Goal: Communication & Community: Answer question/provide support

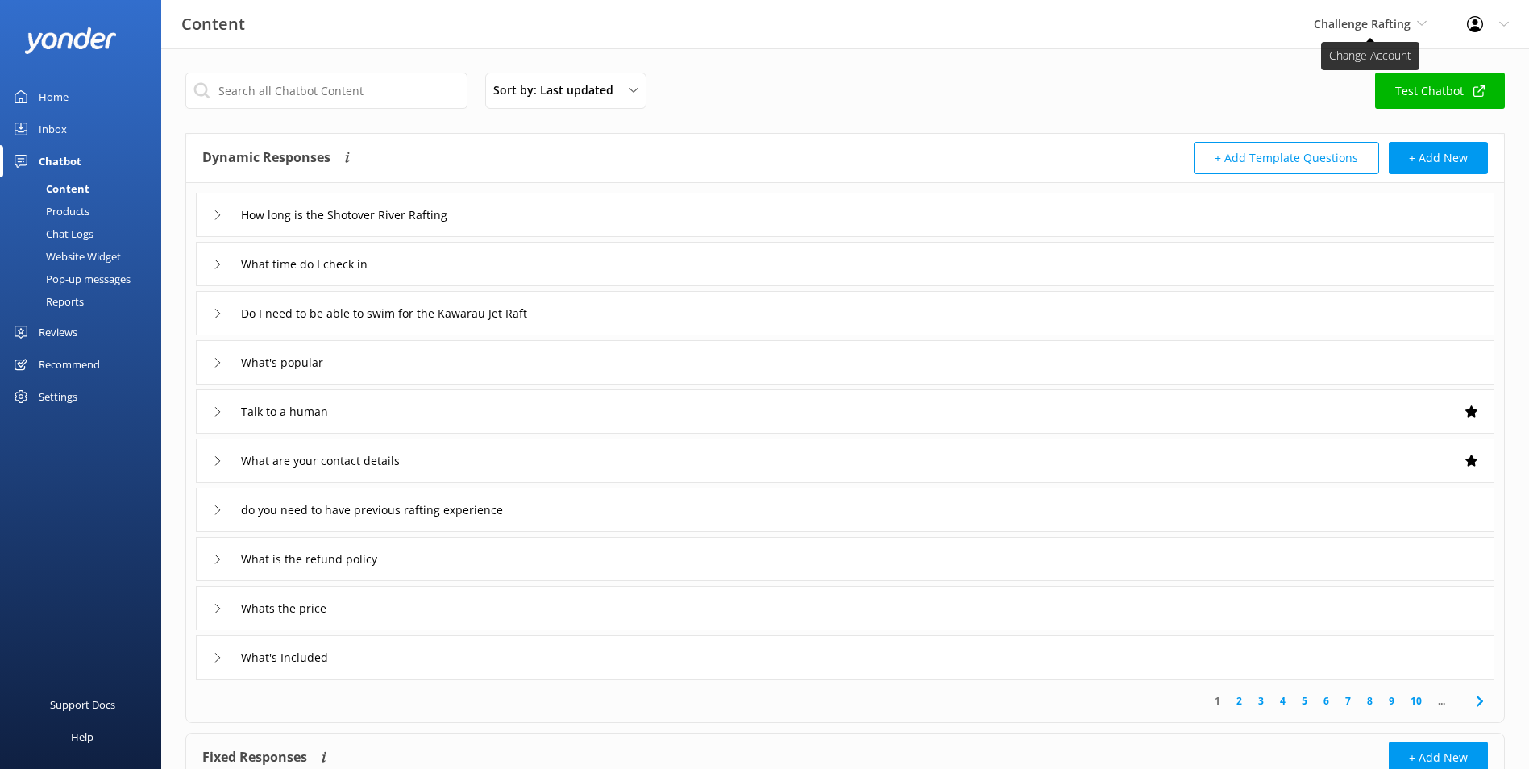
click at [1342, 16] on span "Challenge Rafting" at bounding box center [1362, 23] width 97 height 15
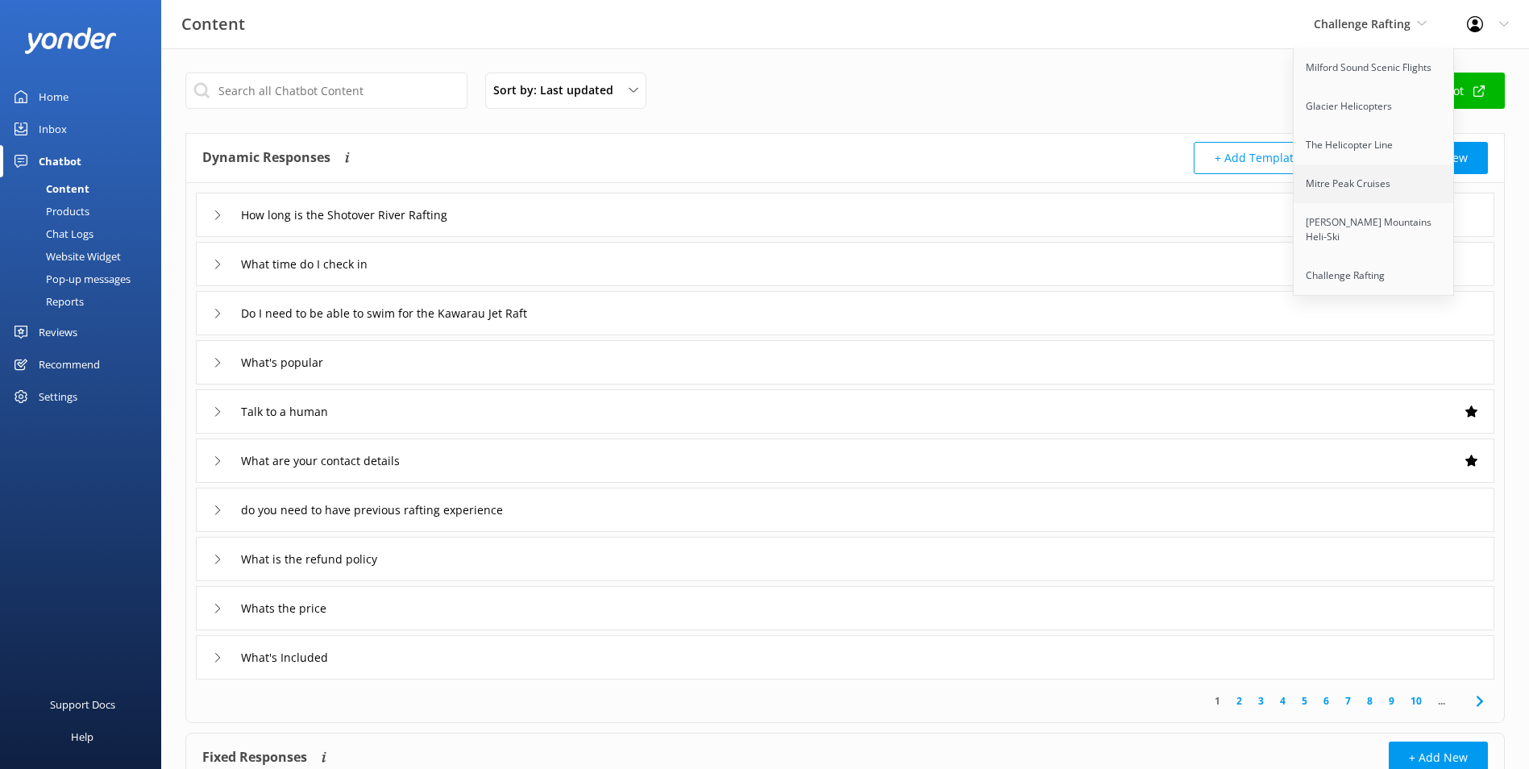
click at [1396, 198] on link "Mitre Peak Cruises" at bounding box center [1374, 183] width 161 height 39
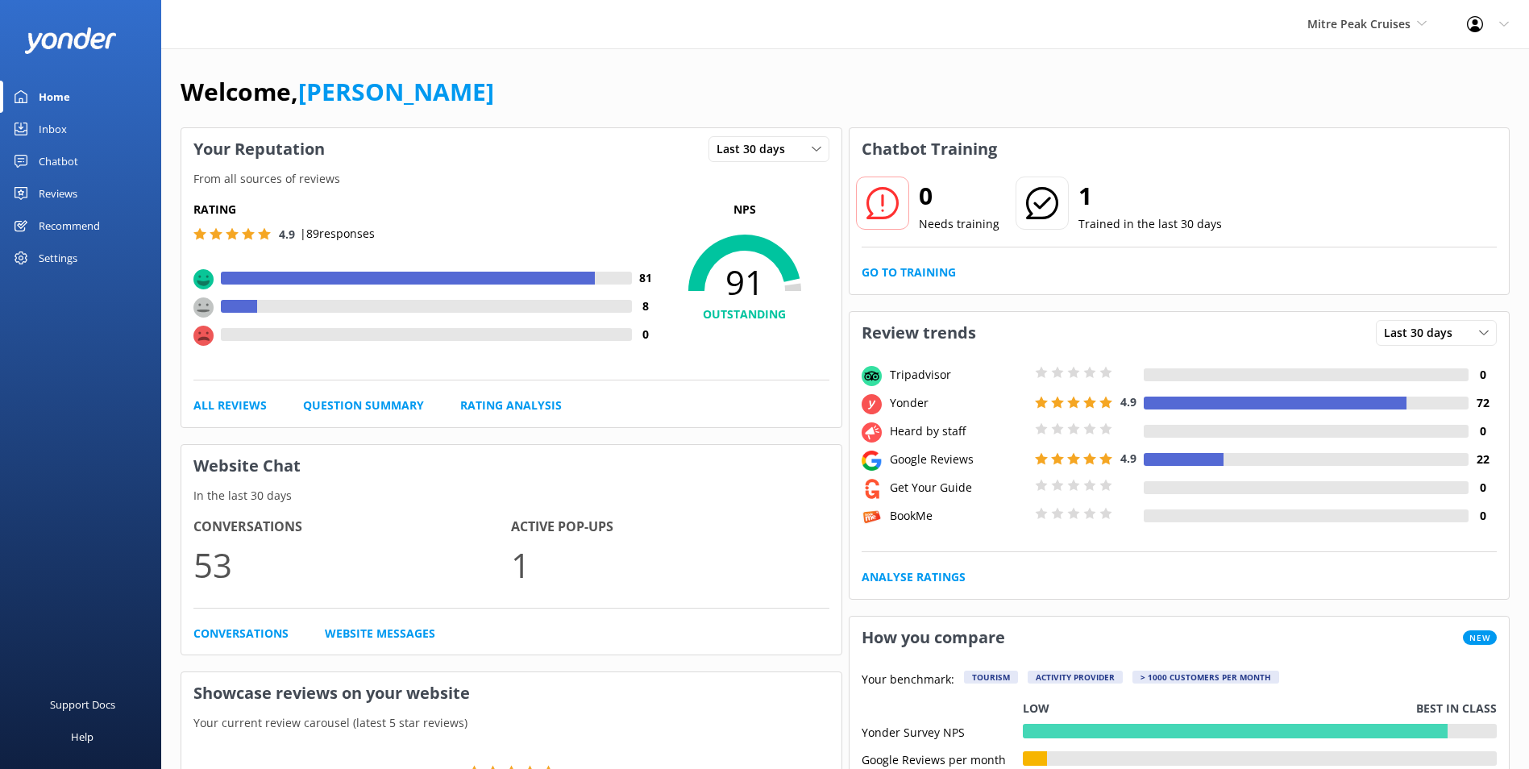
click at [93, 160] on link "Chatbot" at bounding box center [80, 161] width 161 height 32
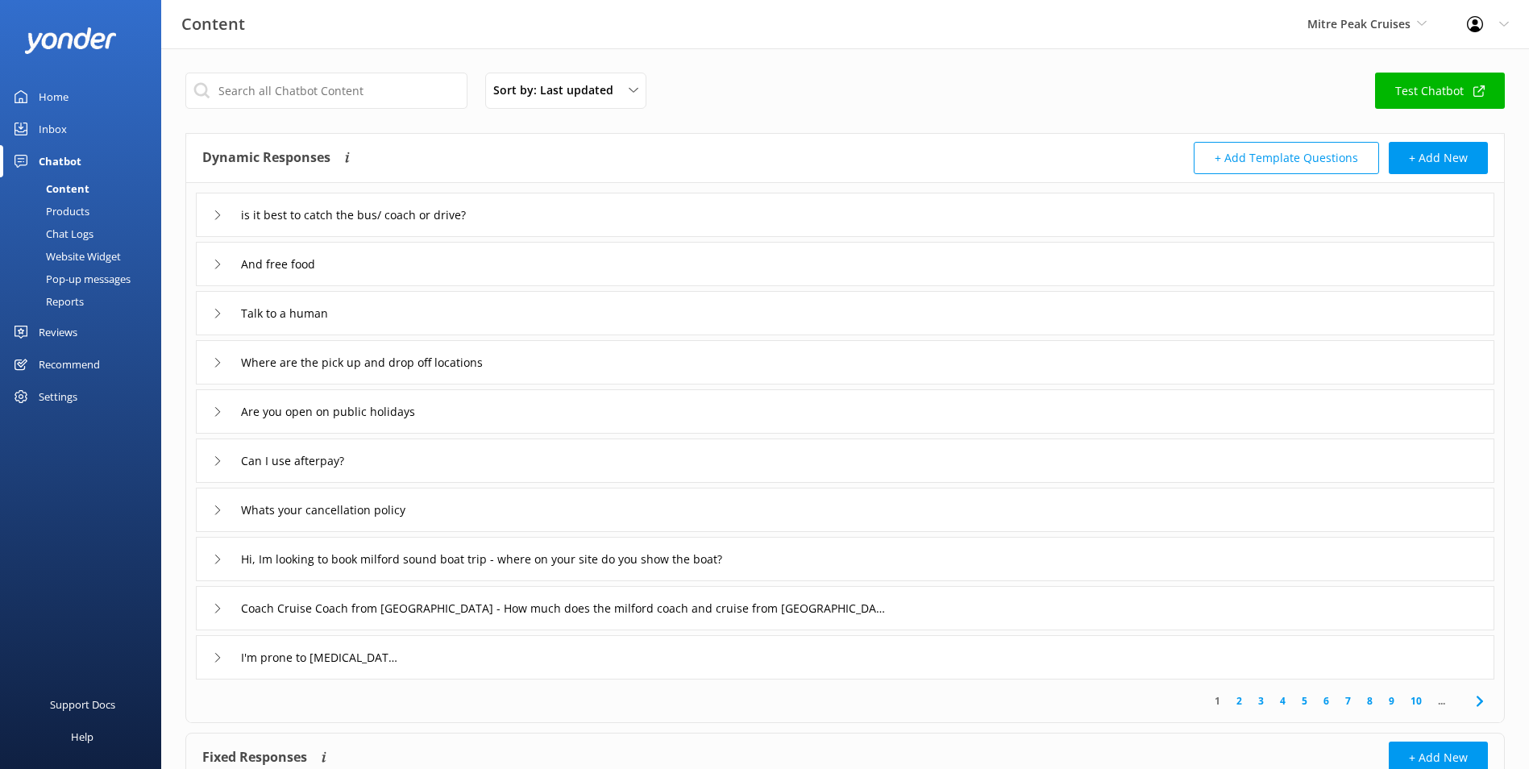
click at [65, 130] on div "Inbox" at bounding box center [53, 129] width 28 height 32
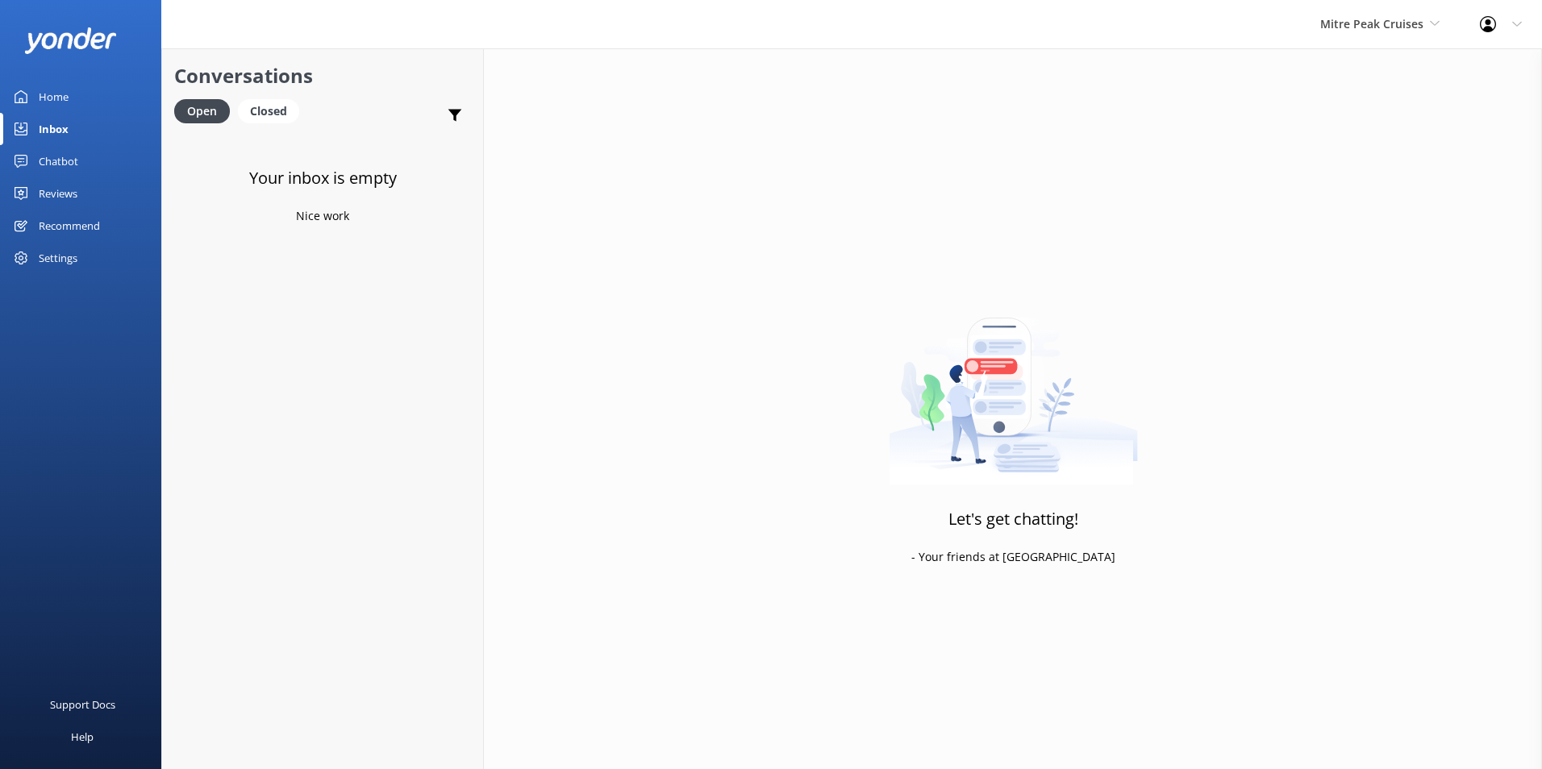
click at [89, 166] on link "Chatbot" at bounding box center [80, 161] width 161 height 32
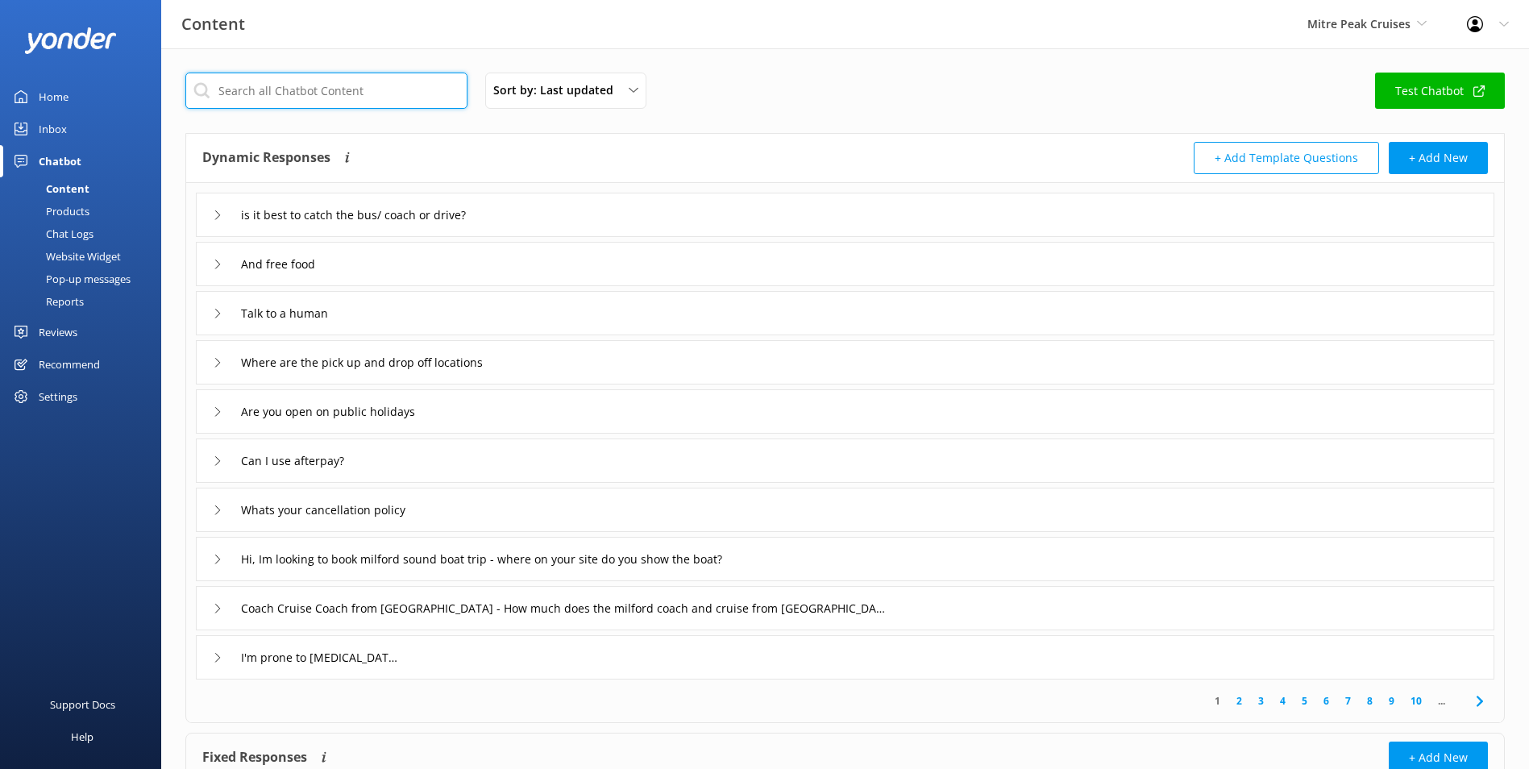
click at [341, 84] on input "text" at bounding box center [326, 91] width 282 height 36
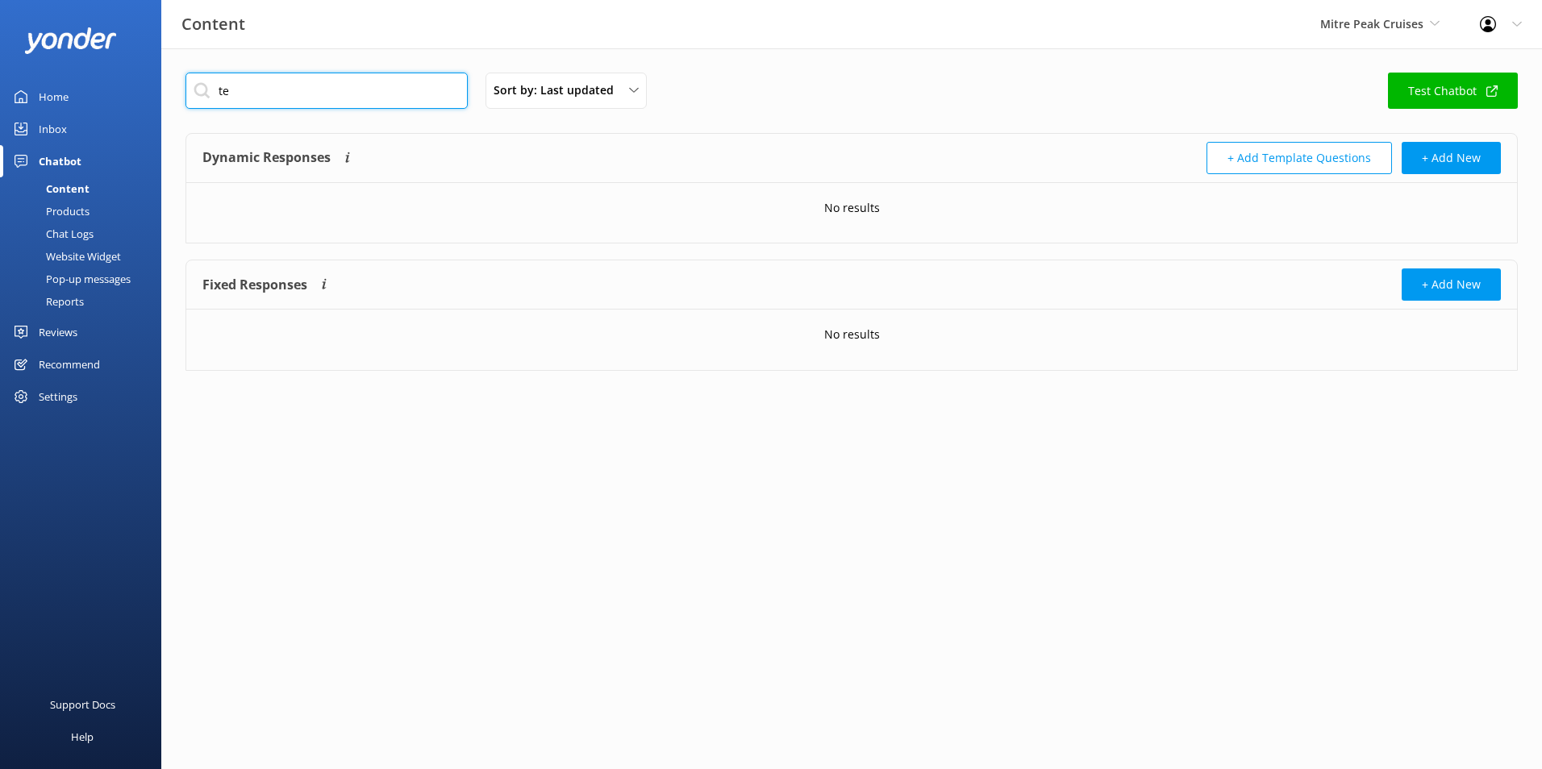
type input "t"
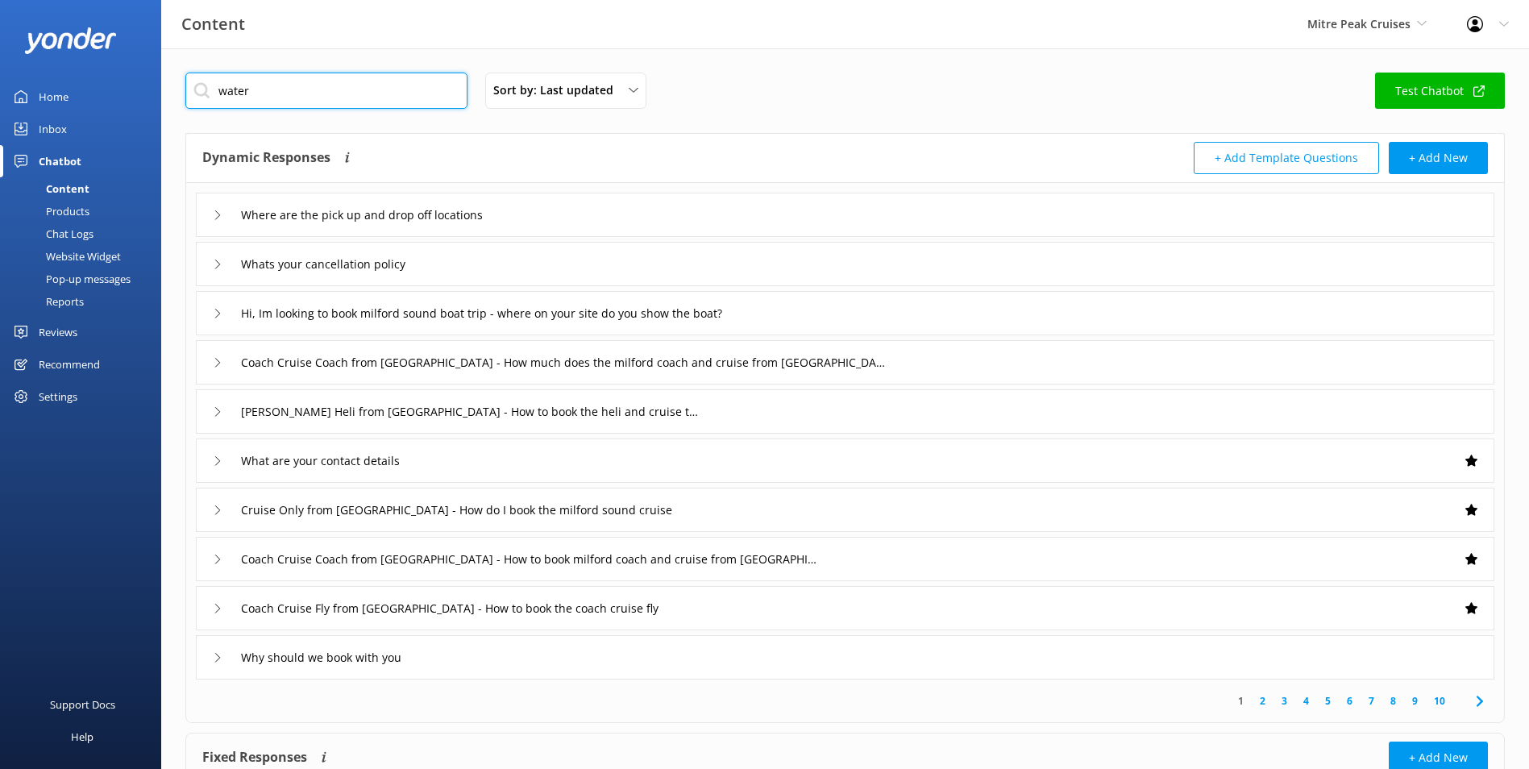
type input "water"
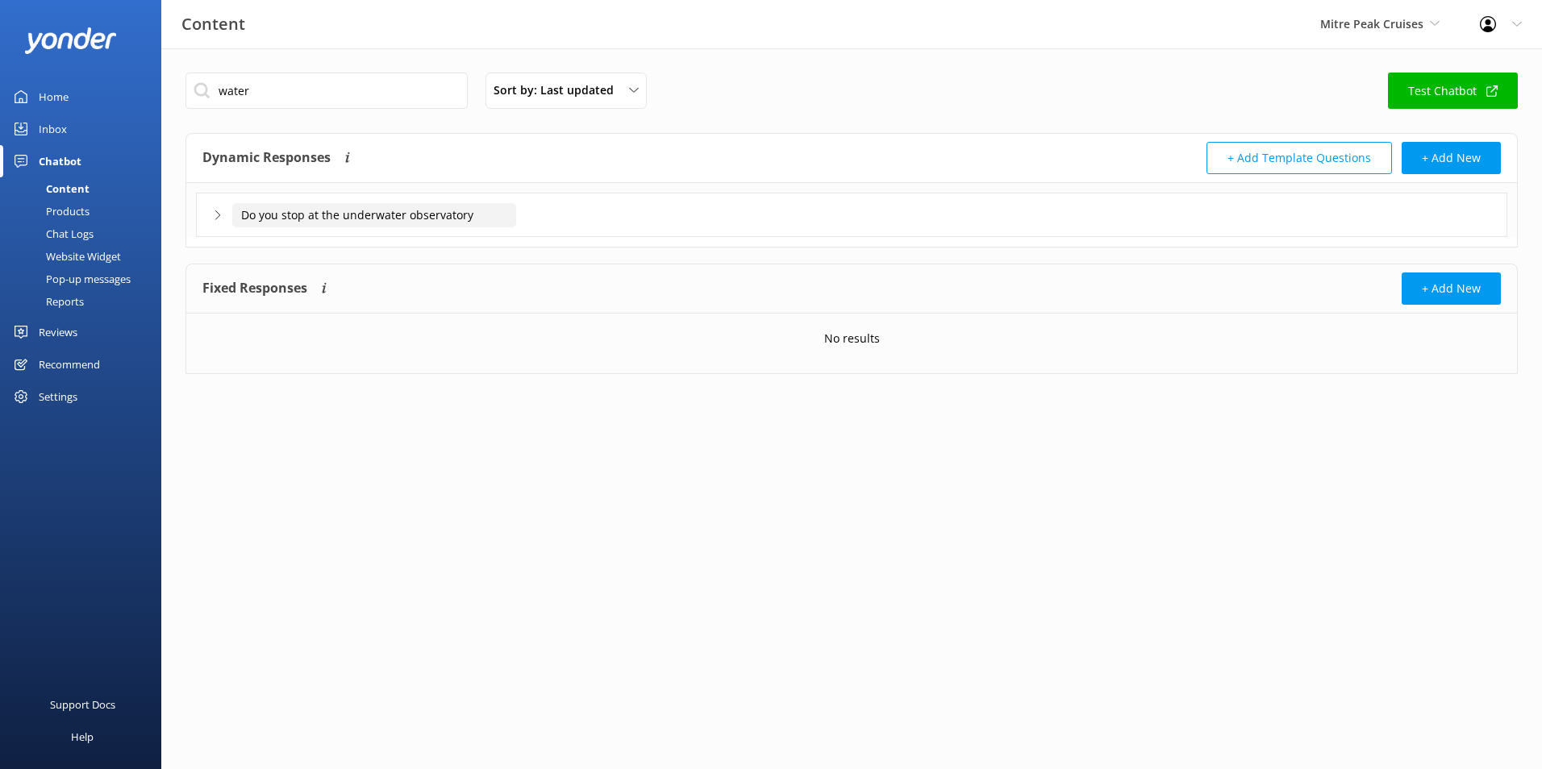
click at [387, 223] on input "Do you stop at the underwater observatory" at bounding box center [374, 215] width 284 height 24
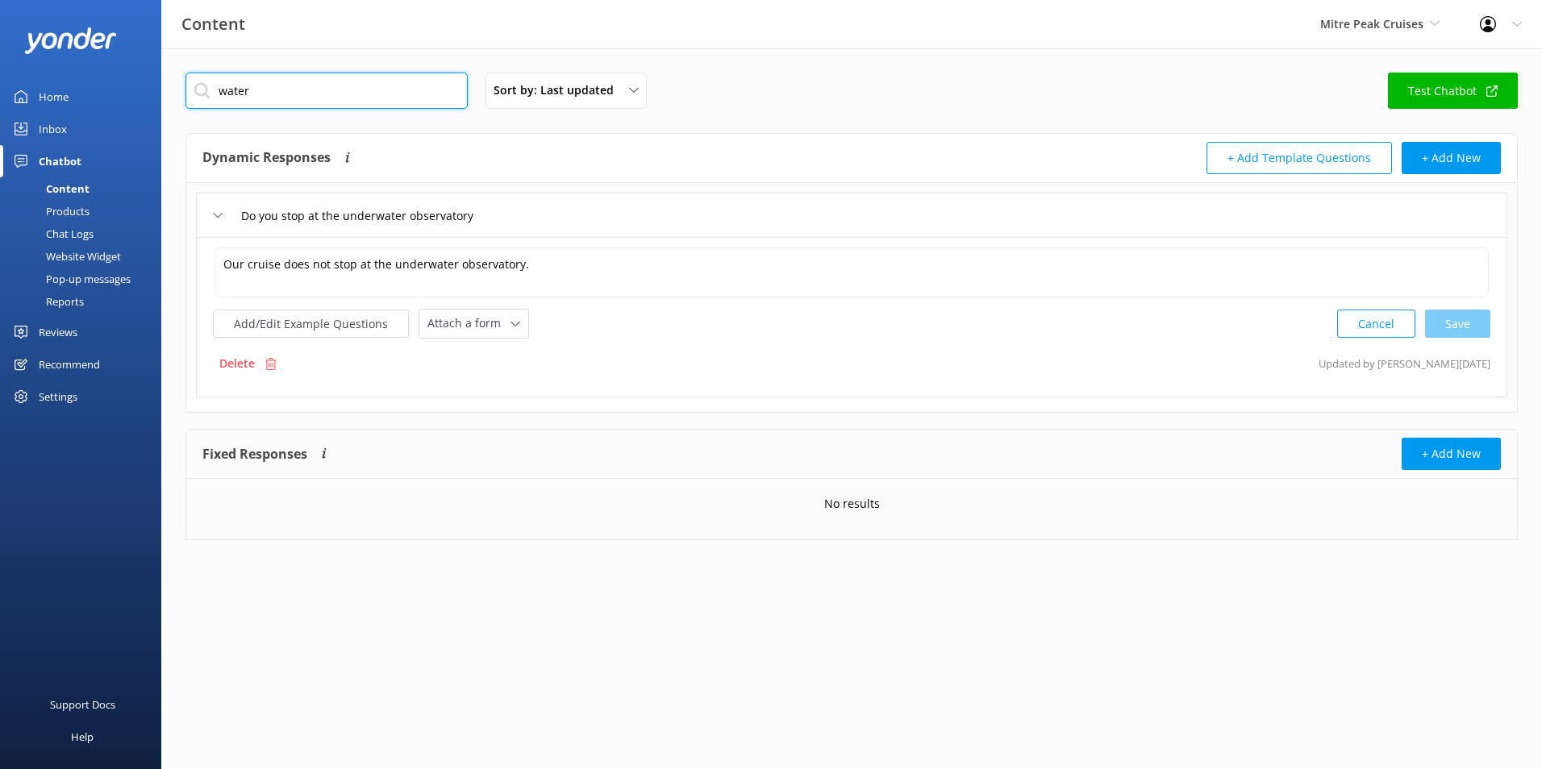
drag, startPoint x: 314, startPoint y: 89, endPoint x: 97, endPoint y: 53, distance: 220.6
click at [97, 52] on div "Content Mitre Peak Cruises Milford Sound Scenic Flights Glacier Helicopters The…" at bounding box center [771, 318] width 1542 height 540
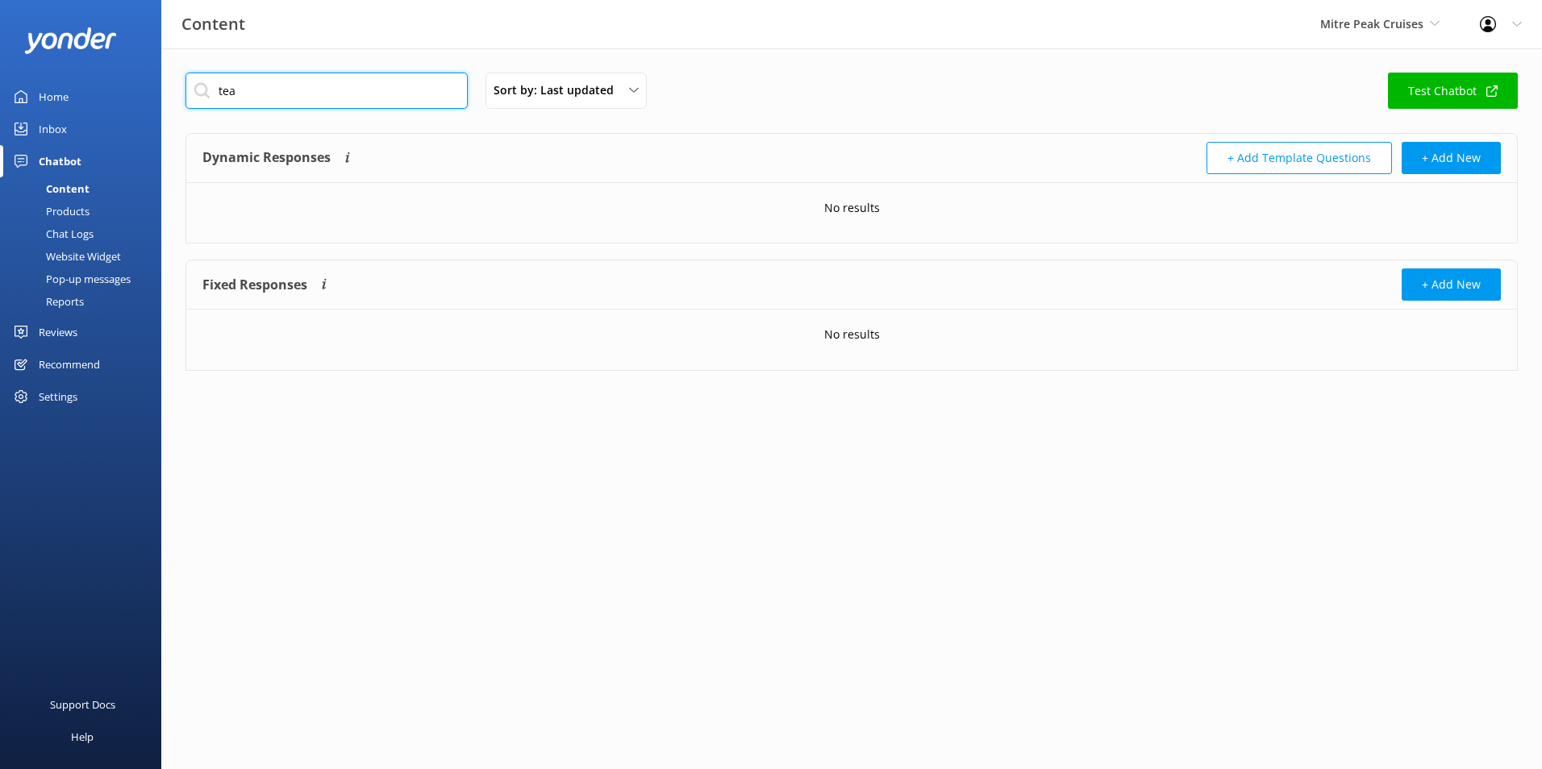
drag, startPoint x: 264, startPoint y: 101, endPoint x: 84, endPoint y: 41, distance: 190.2
click at [84, 48] on div "Content Mitre Peak Cruises Milford Sound Scenic Flights Glacier Helicopters The…" at bounding box center [771, 233] width 1542 height 371
type input "food"
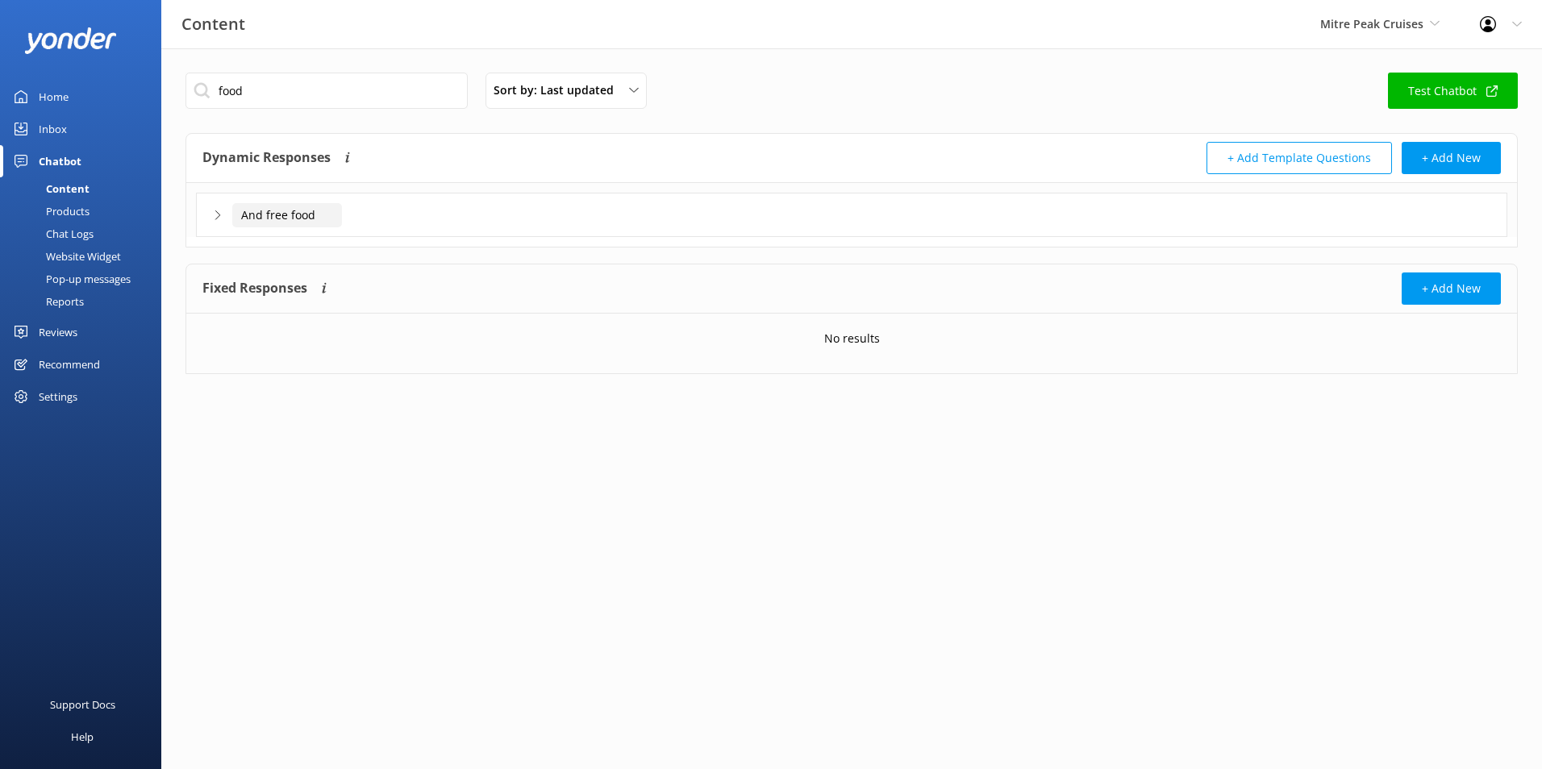
drag, startPoint x: 289, startPoint y: 210, endPoint x: 298, endPoint y: 203, distance: 11.5
click at [288, 210] on input "And free food" at bounding box center [287, 215] width 110 height 24
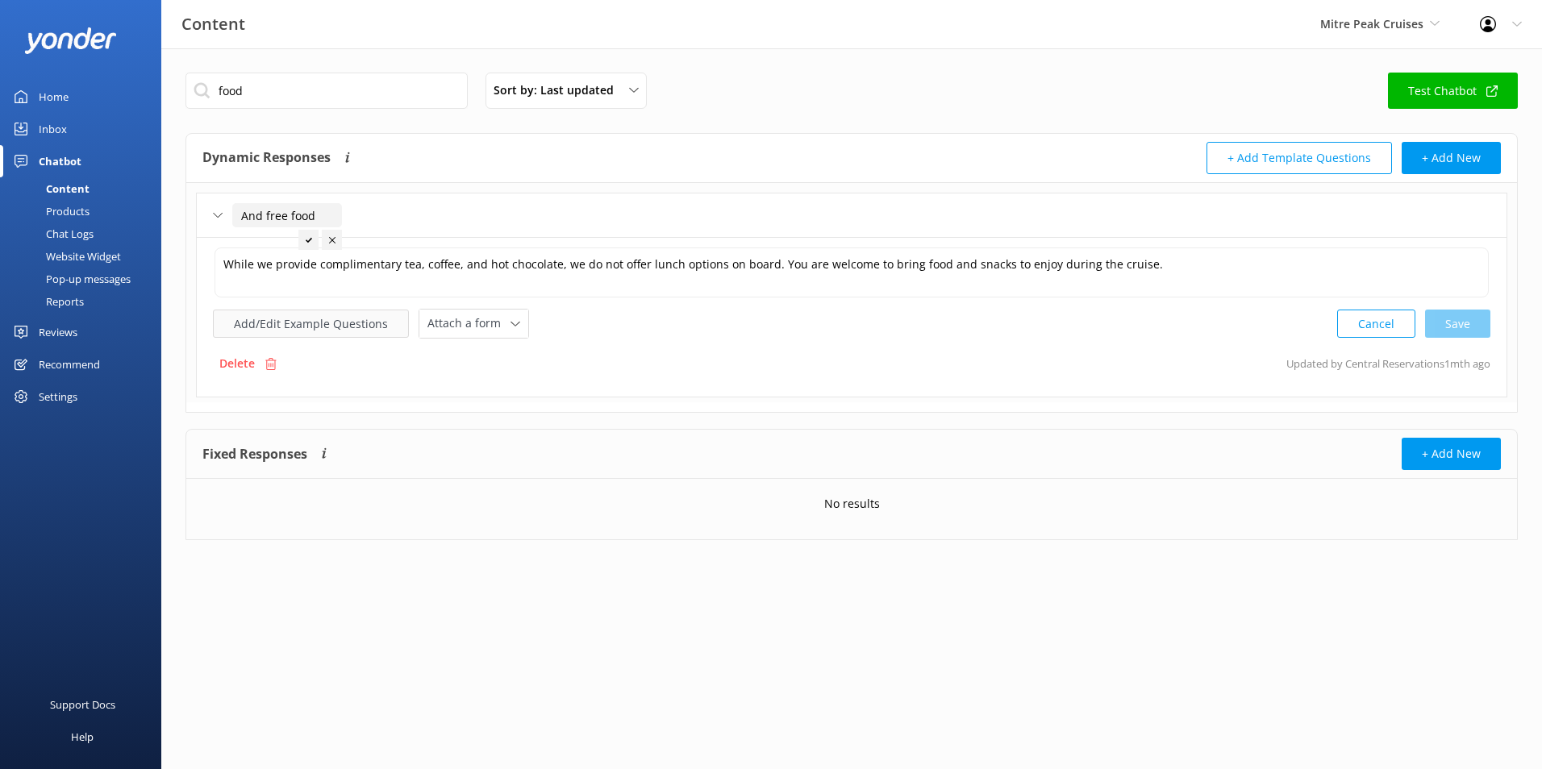
click at [358, 325] on button "Add/Edit Example Questions" at bounding box center [311, 324] width 196 height 28
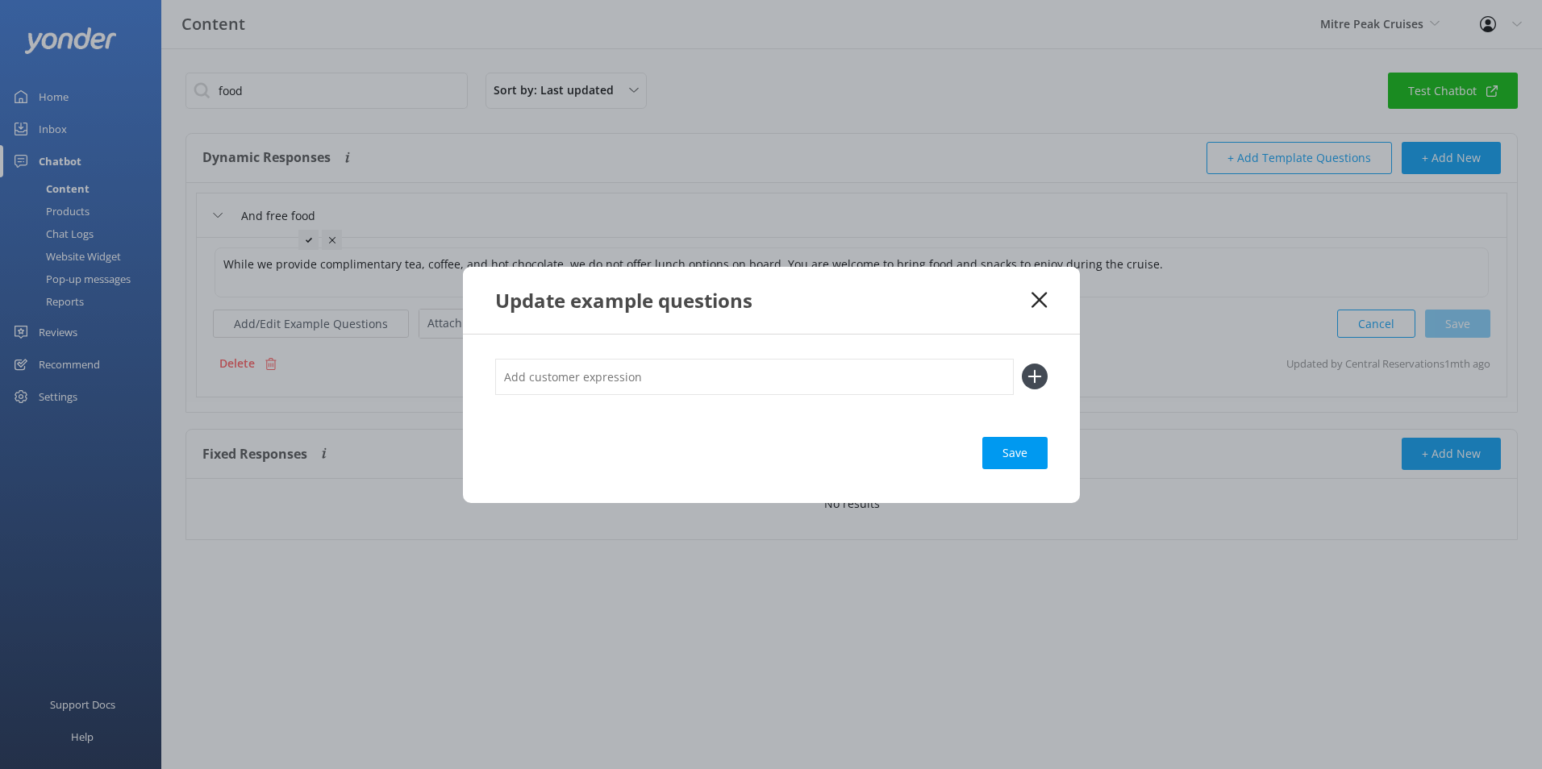
click at [694, 385] on input "text" at bounding box center [754, 377] width 518 height 36
type input "do you have hot water"
drag, startPoint x: 998, startPoint y: 435, endPoint x: 1001, endPoint y: 448, distance: 13.1
click at [1001, 447] on div "do you have hot water Save" at bounding box center [771, 419] width 617 height 169
click at [1001, 448] on div "Save" at bounding box center [1014, 453] width 65 height 32
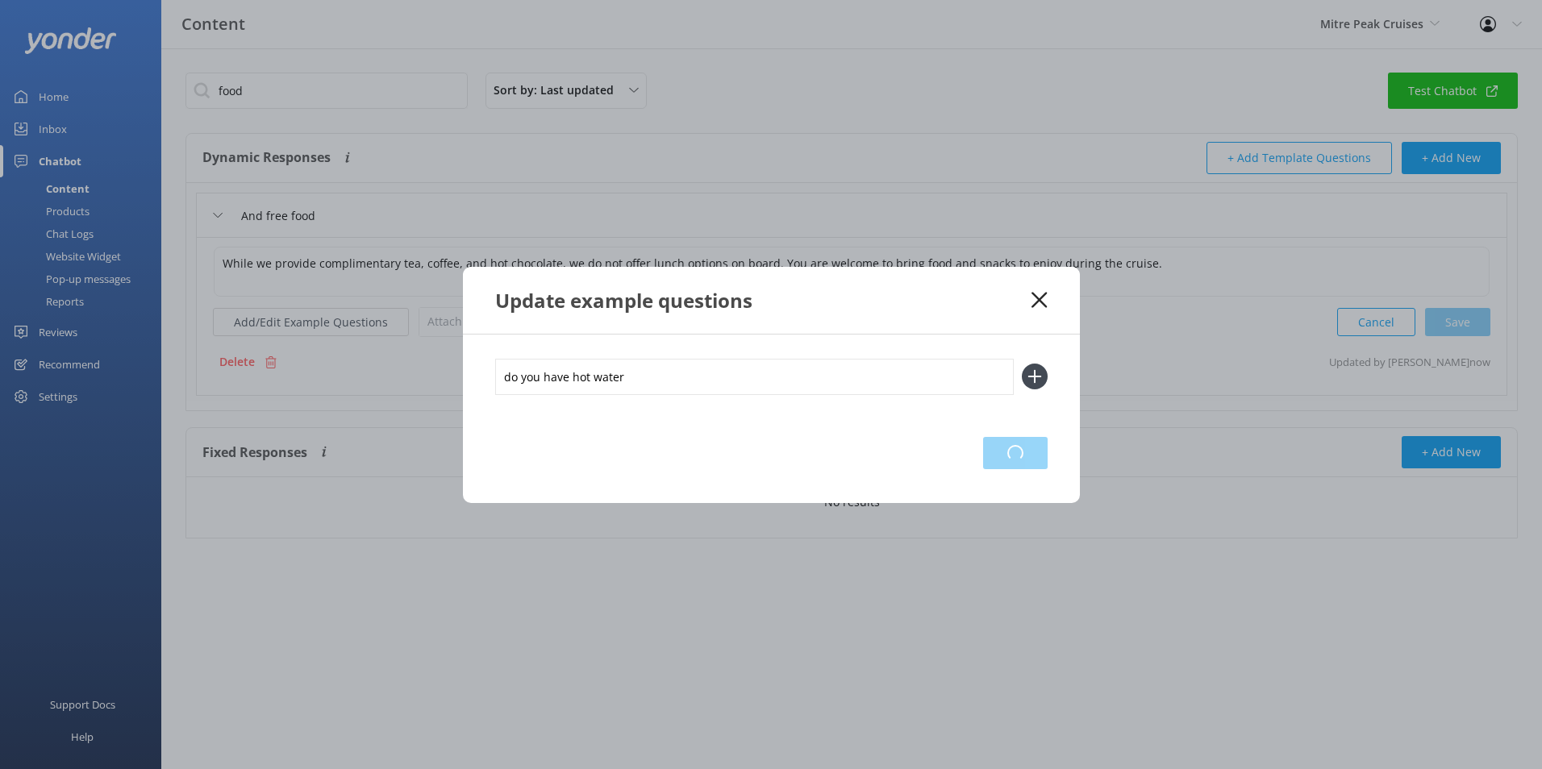
click at [1021, 457] on div "Loading.." at bounding box center [1015, 453] width 65 height 32
drag, startPoint x: 1038, startPoint y: 377, endPoint x: 1063, endPoint y: 439, distance: 67.2
click at [1037, 377] on use at bounding box center [1034, 377] width 14 height 14
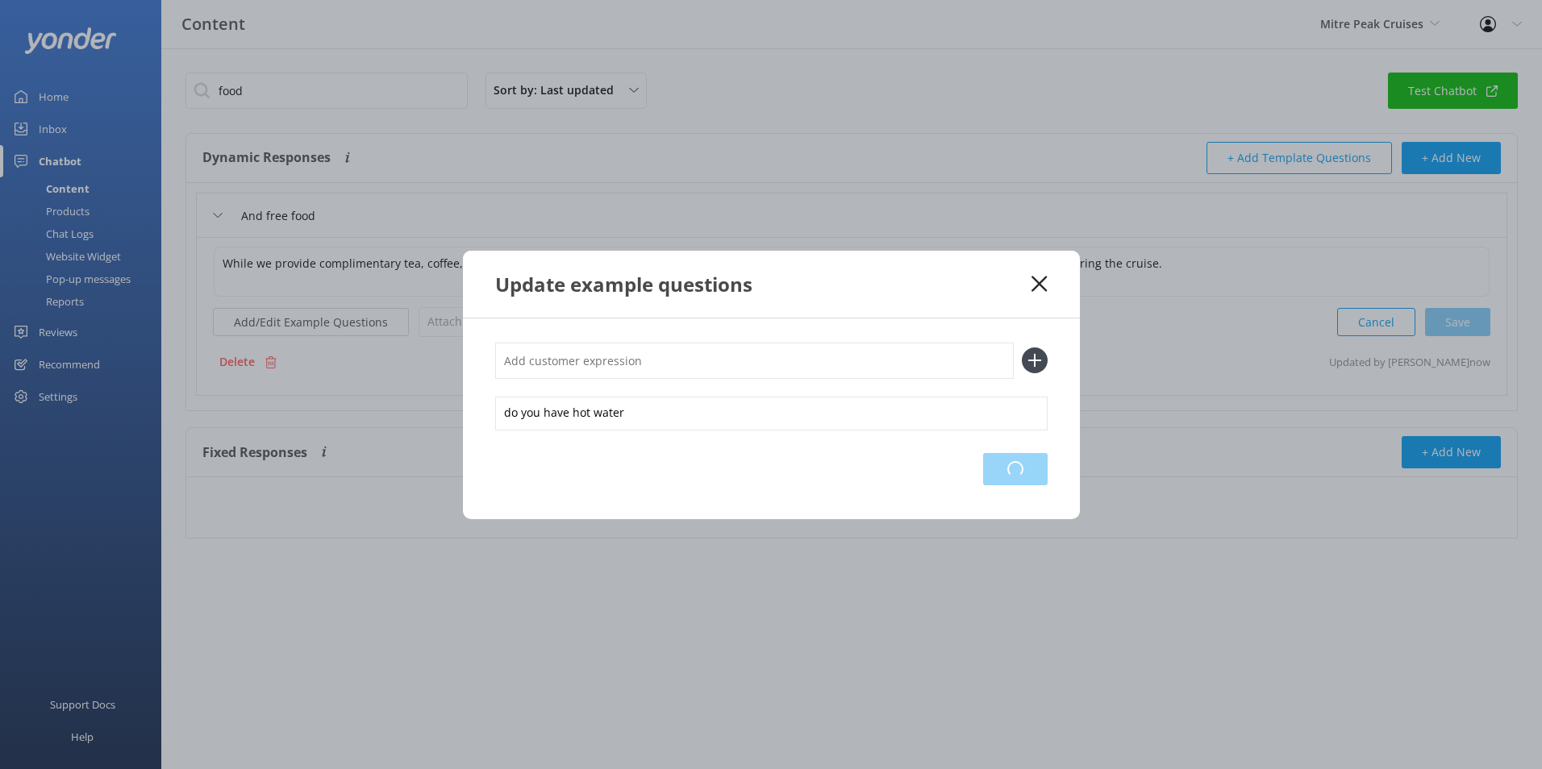
click at [1022, 471] on div "Loading.." at bounding box center [1015, 469] width 65 height 32
click at [978, 475] on div "Save" at bounding box center [771, 469] width 552 height 32
click at [1009, 477] on div "Loading.." at bounding box center [1015, 469] width 65 height 32
click at [758, 459] on div "Save" at bounding box center [771, 469] width 552 height 32
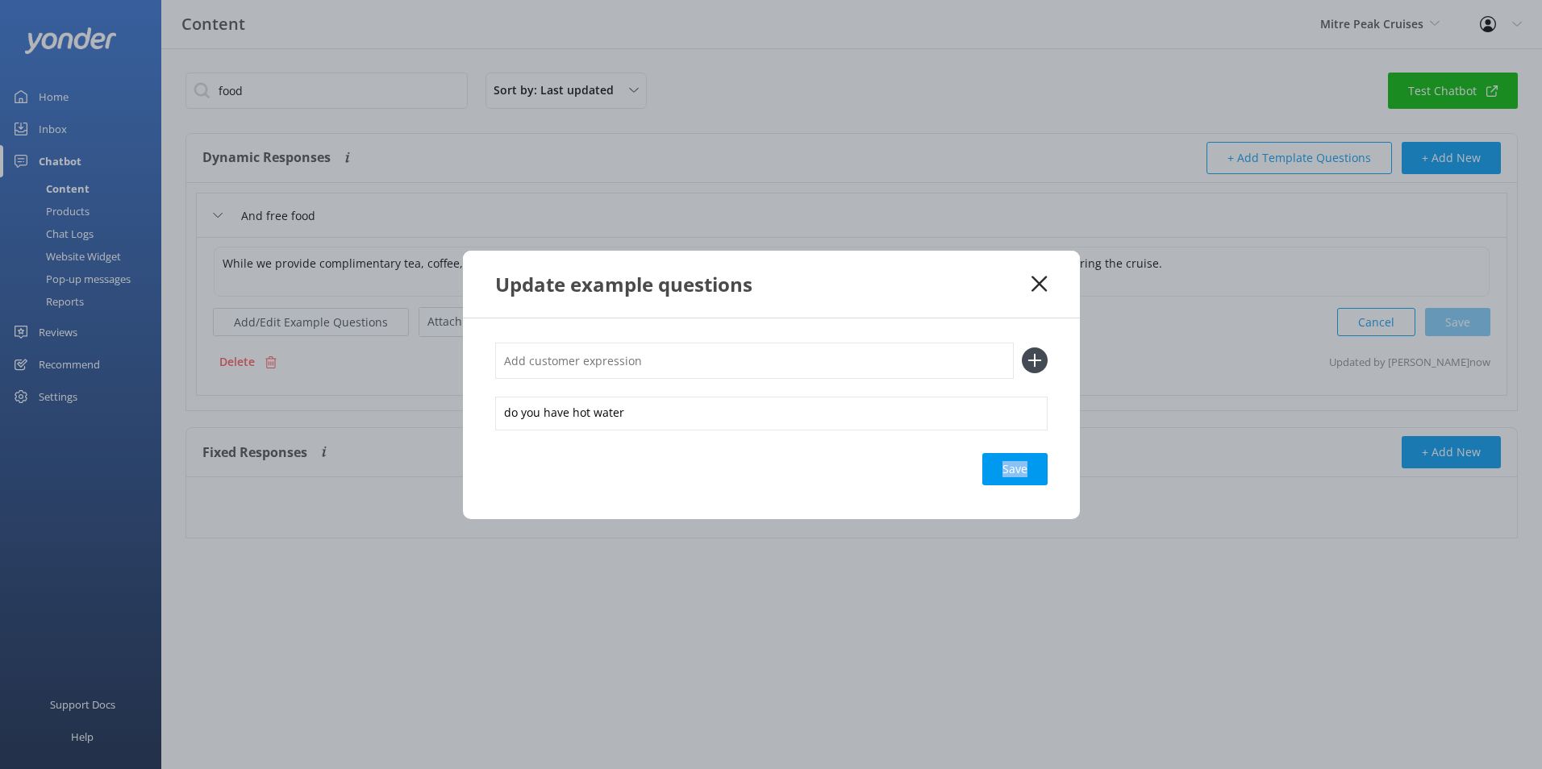
click at [1069, 468] on div "do you have hot water Save" at bounding box center [771, 418] width 617 height 201
click at [879, 433] on div "do you have hot water Save" at bounding box center [771, 418] width 617 height 201
click at [1036, 285] on icon at bounding box center [1038, 284] width 15 height 16
